Goal: Find specific page/section: Find specific page/section

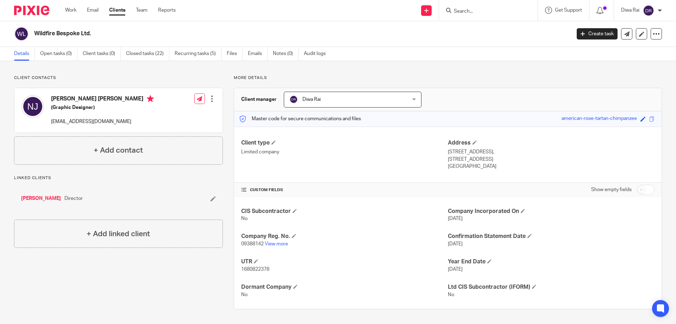
click at [484, 17] on div at bounding box center [488, 10] width 99 height 21
click at [482, 14] on input "Search" at bounding box center [484, 11] width 63 height 6
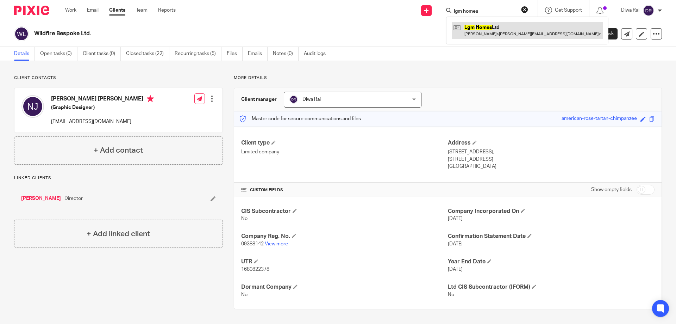
type input "lgm homes"
click at [488, 27] on link at bounding box center [527, 30] width 151 height 16
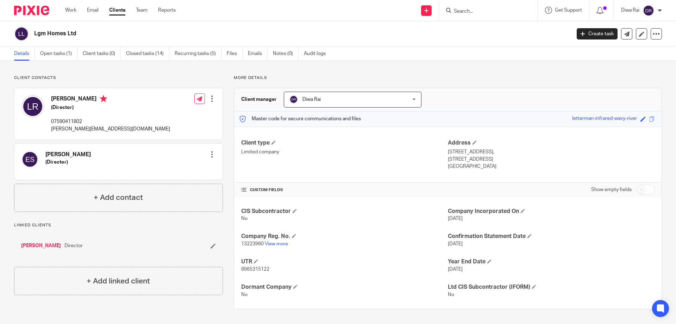
click at [478, 9] on input "Search" at bounding box center [484, 11] width 63 height 6
type input "x-co"
